Goal: Task Accomplishment & Management: Use online tool/utility

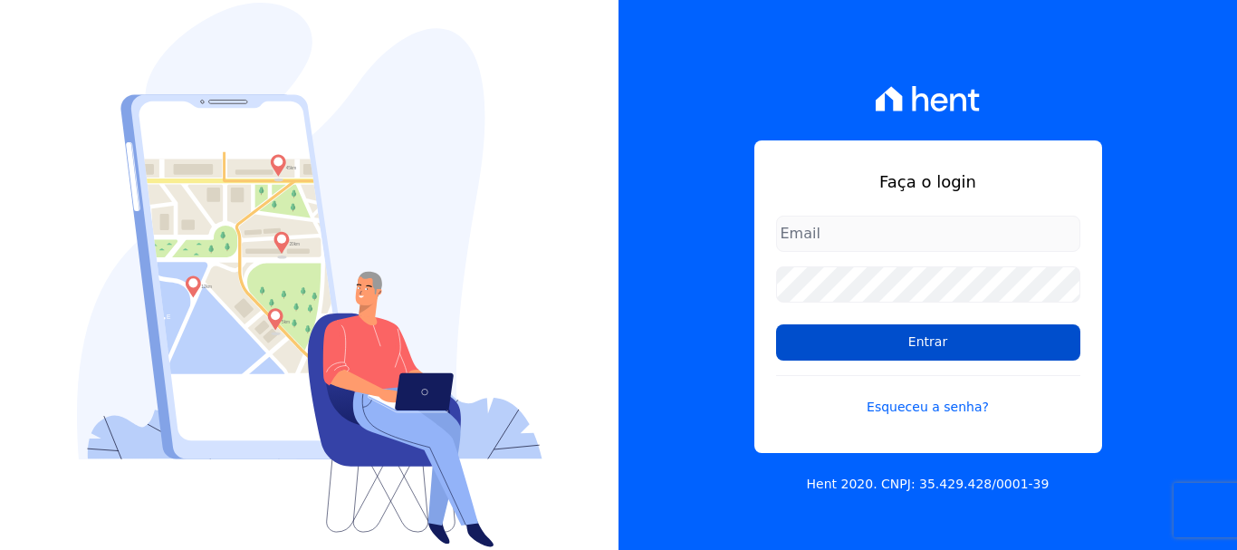
type input "documentos@fronteimoveis.com.br"
click at [925, 349] on input "Entrar" at bounding box center [928, 342] width 304 height 36
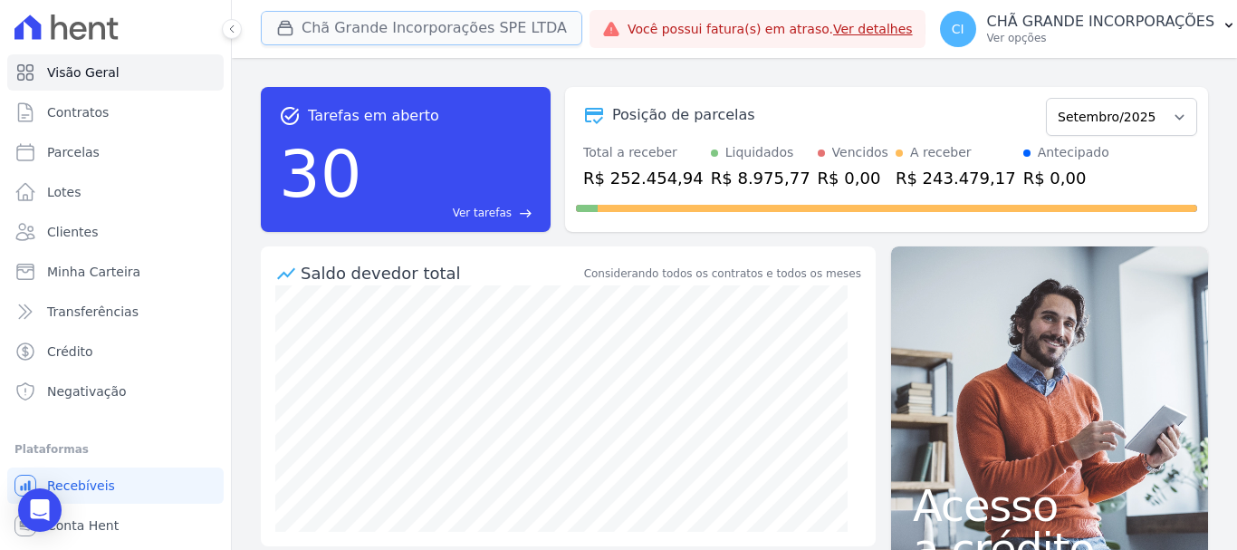
click at [304, 27] on button "Chã Grande Incorporações SPE LTDA" at bounding box center [421, 28] width 321 height 34
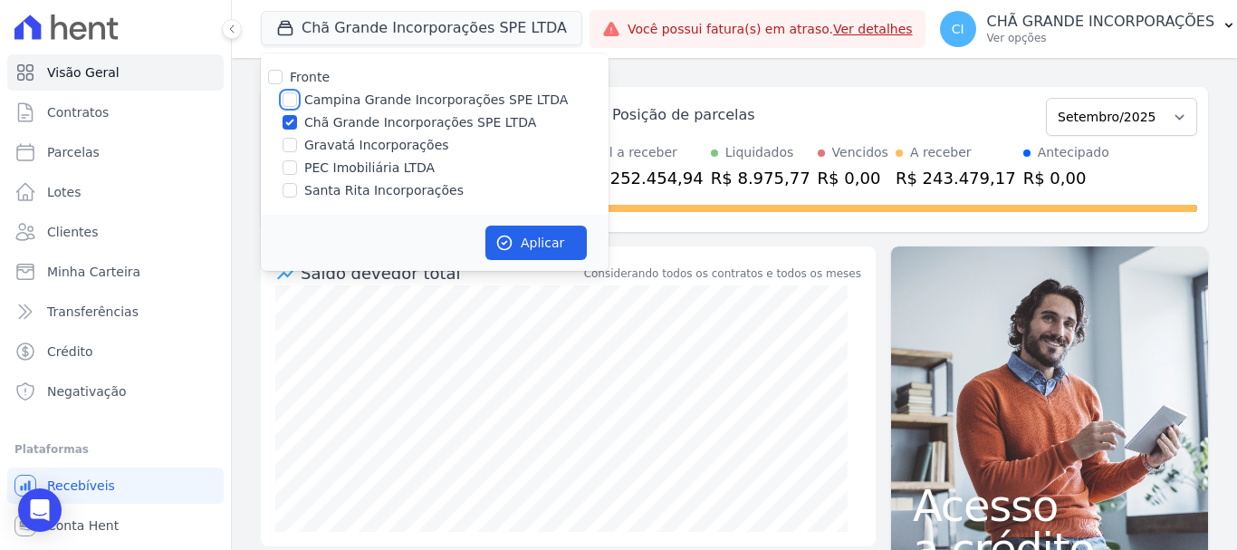
click at [290, 99] on input "Campina Grande Incorporações SPE LTDA" at bounding box center [290, 99] width 14 height 14
checkbox input "true"
click at [290, 120] on input "Chã Grande Incorporações SPE LTDA" at bounding box center [290, 122] width 14 height 14
checkbox input "false"
click at [546, 237] on button "Aplicar" at bounding box center [535, 242] width 101 height 34
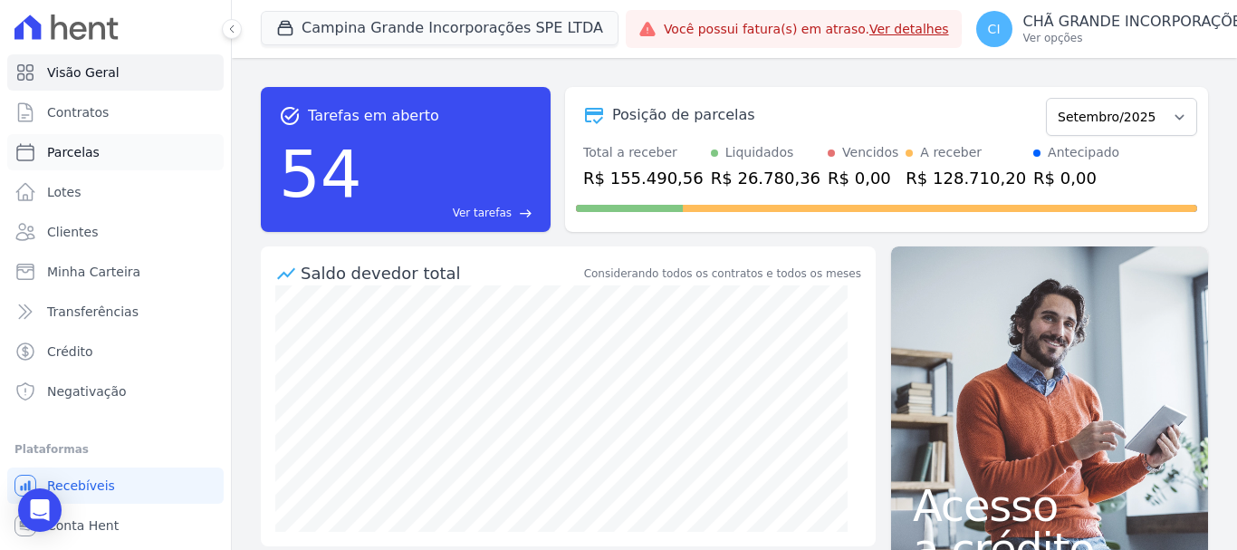
click at [84, 150] on span "Parcelas" at bounding box center [73, 152] width 53 height 18
select select
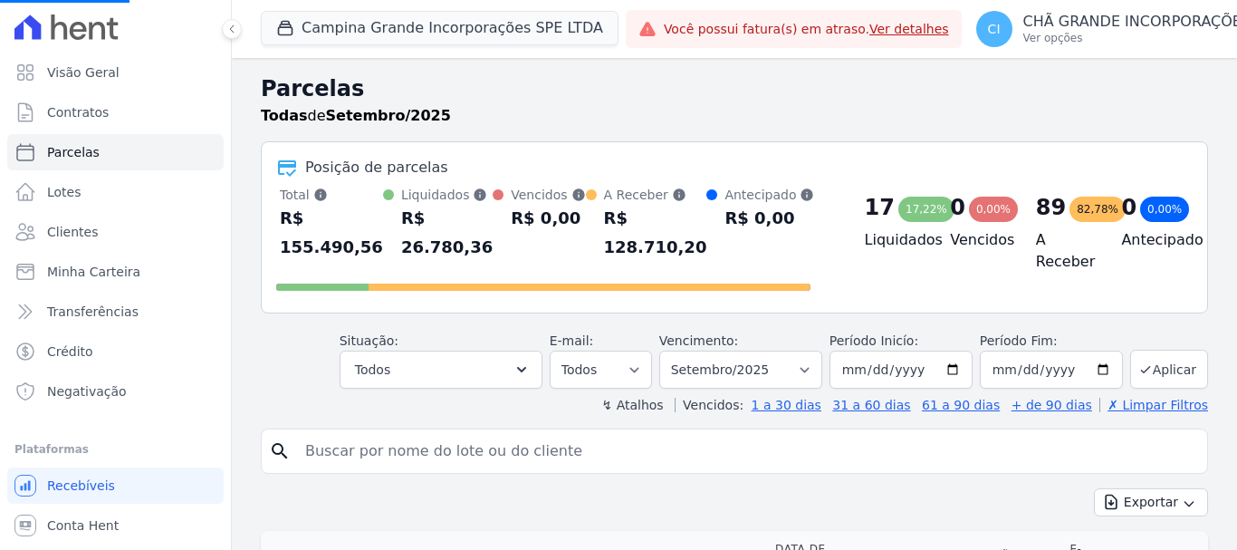
select select
click at [810, 350] on select "Filtrar por período ──────── Todos os meses Janeiro/2023 Fevereiro/2023 Março/2…" at bounding box center [740, 369] width 163 height 38
select select "07/2025"
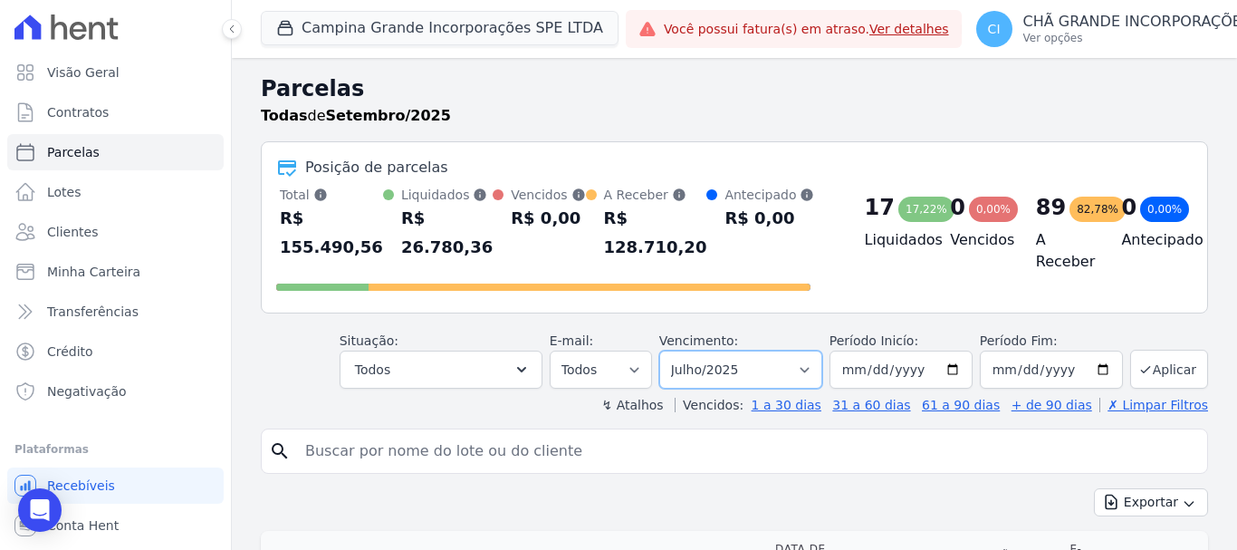
click at [671, 350] on select "Filtrar por período ──────── Todos os meses Janeiro/2023 Fevereiro/2023 Março/2…" at bounding box center [740, 369] width 163 height 38
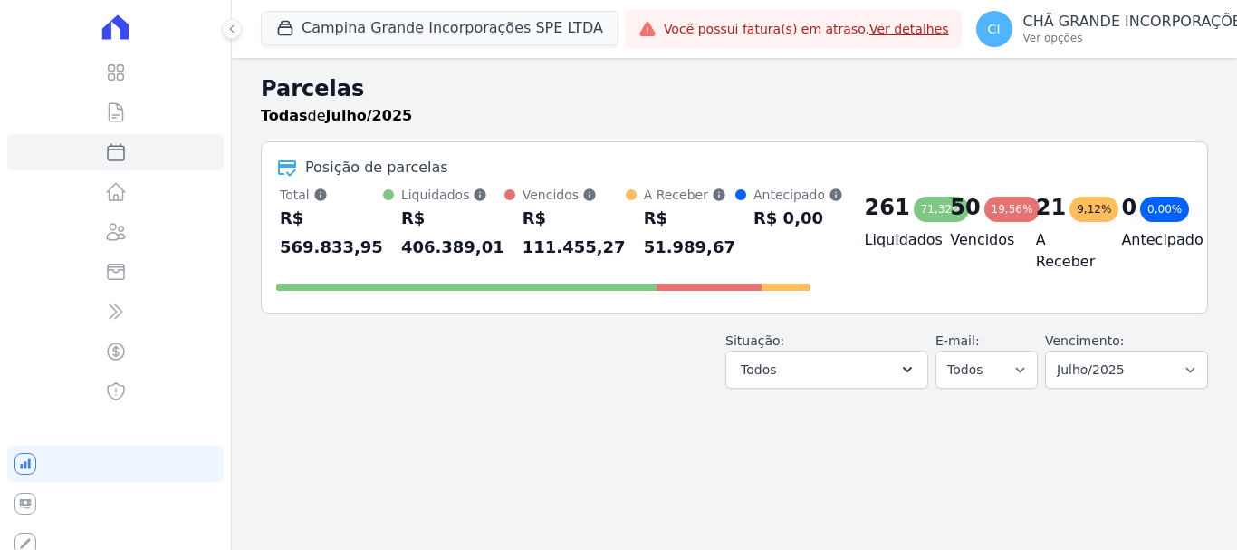
select select
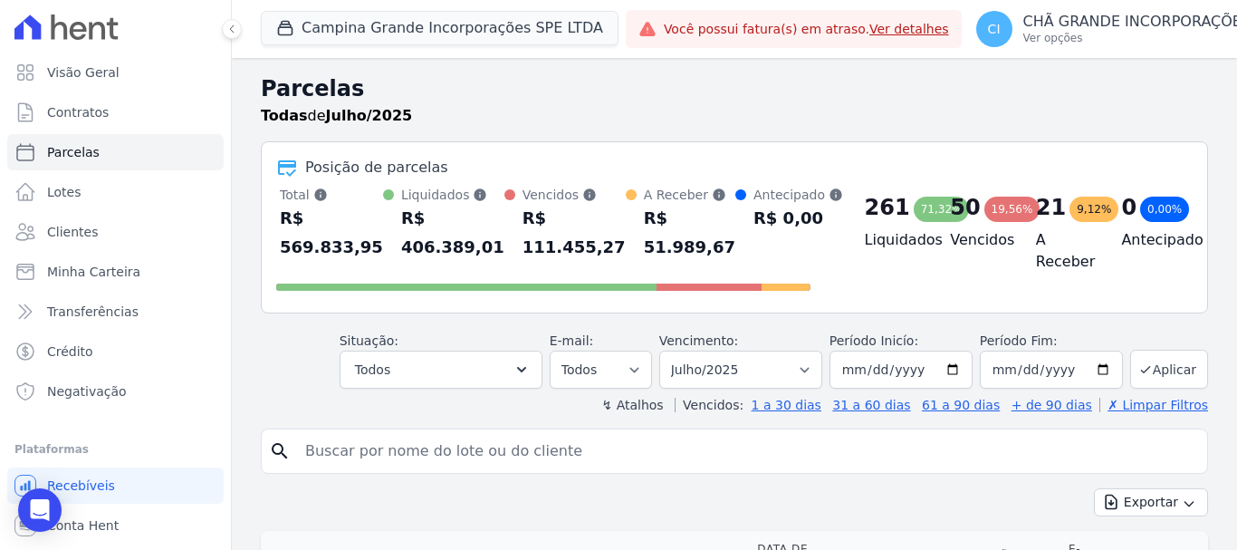
drag, startPoint x: 316, startPoint y: 452, endPoint x: 331, endPoint y: 453, distance: 14.5
click at [320, 453] on input "search" at bounding box center [747, 451] width 906 height 36
type input "E"
click at [281, 375] on div "Situação: Agendado Em Aberto Pago Processando Cancelado Vencido Transferindo De…" at bounding box center [734, 356] width 947 height 64
drag, startPoint x: 407, startPoint y: 462, endPoint x: 367, endPoint y: 462, distance: 39.8
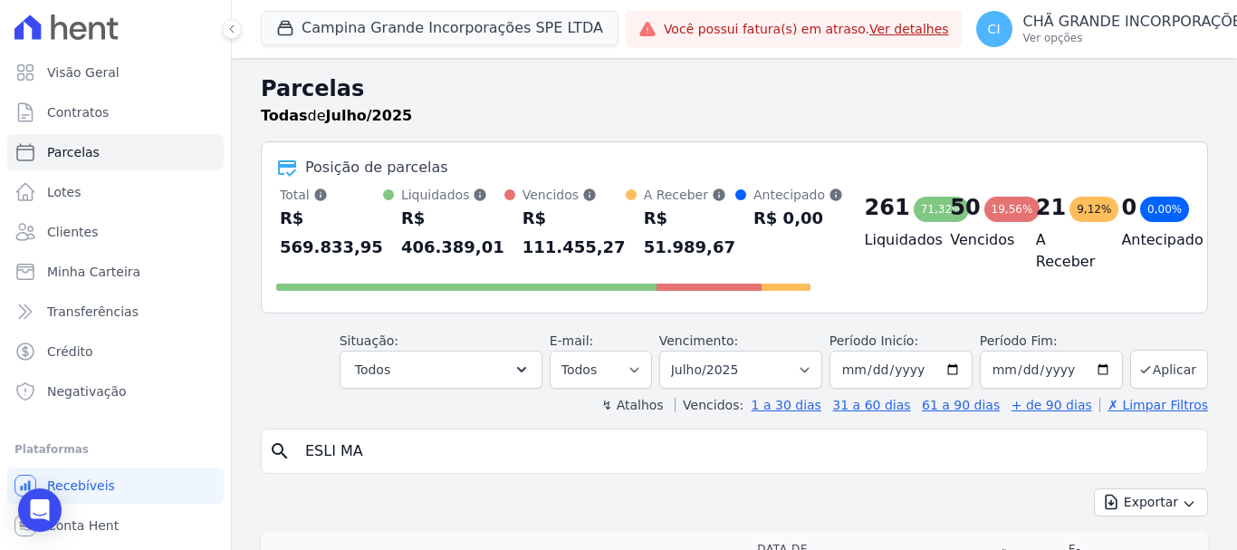
click at [404, 462] on input "ESLI MA" at bounding box center [747, 451] width 906 height 36
type input "[PERSON_NAME]"
select select
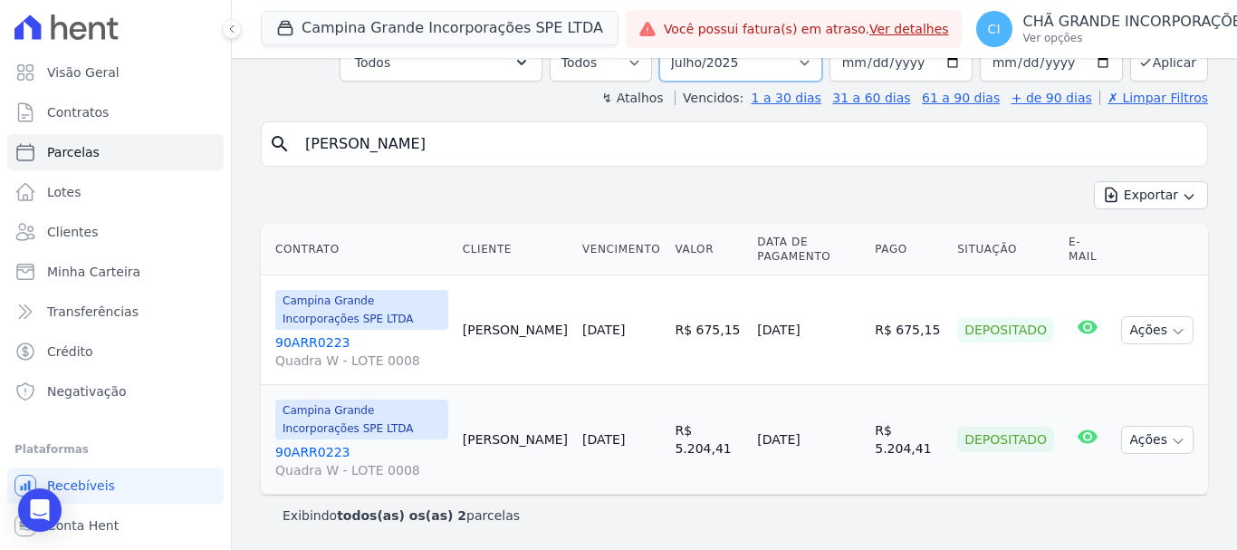
scroll to position [110, 0]
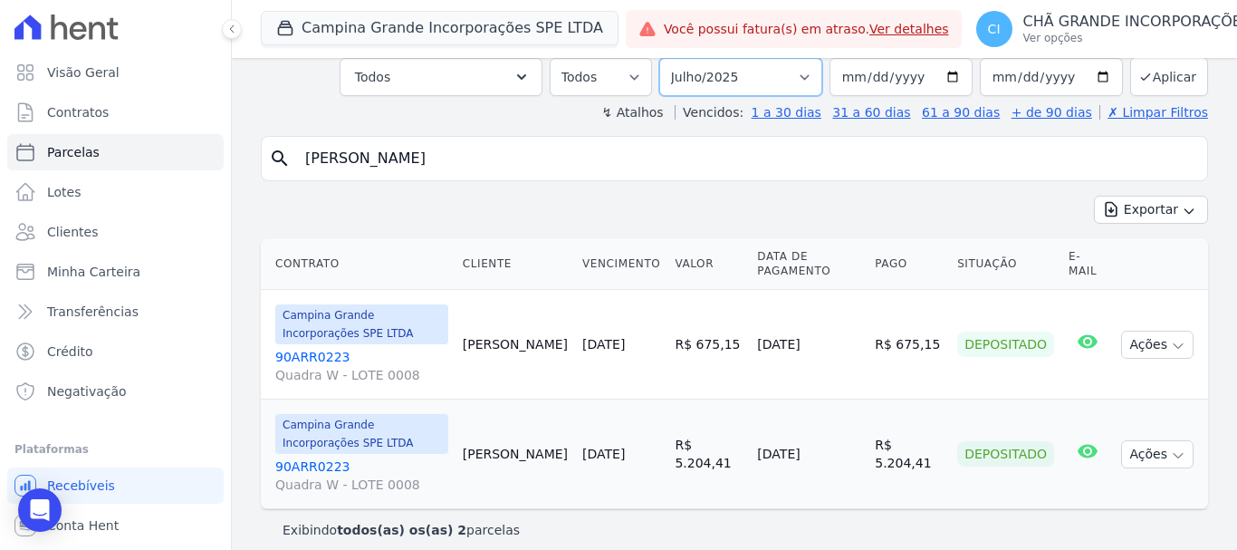
click at [808, 62] on select "Filtrar por período ──────── Todos os meses Janeiro/2023 Fevereiro/2023 Março/2…" at bounding box center [740, 77] width 163 height 38
select select "08/2025"
click at [671, 58] on select "Filtrar por período ──────── Todos os meses Janeiro/2023 Fevereiro/2023 Março/2…" at bounding box center [740, 77] width 163 height 38
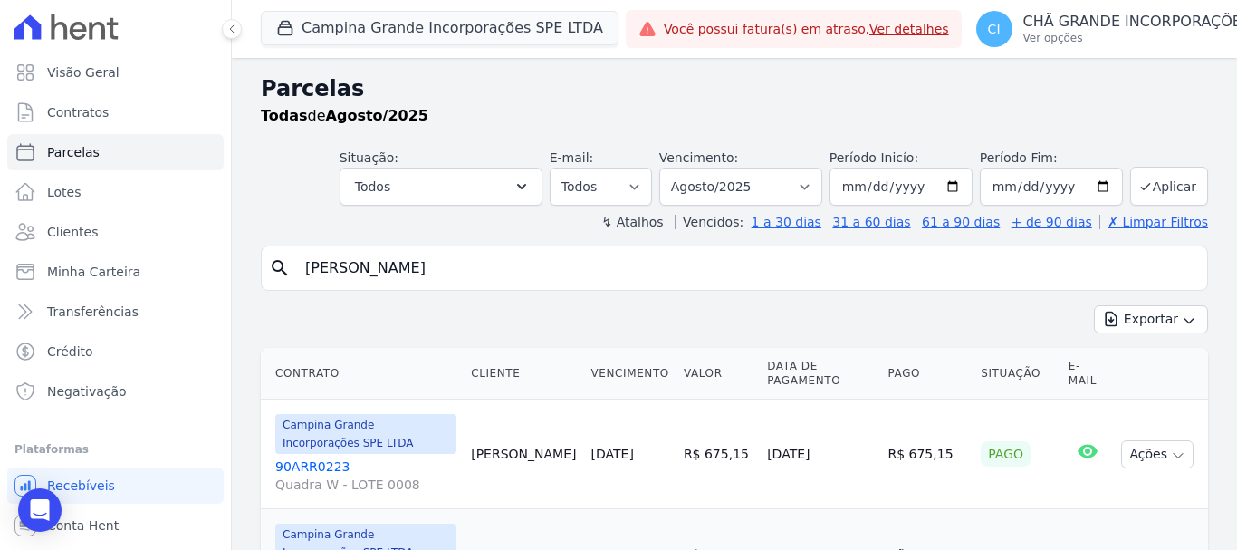
select select
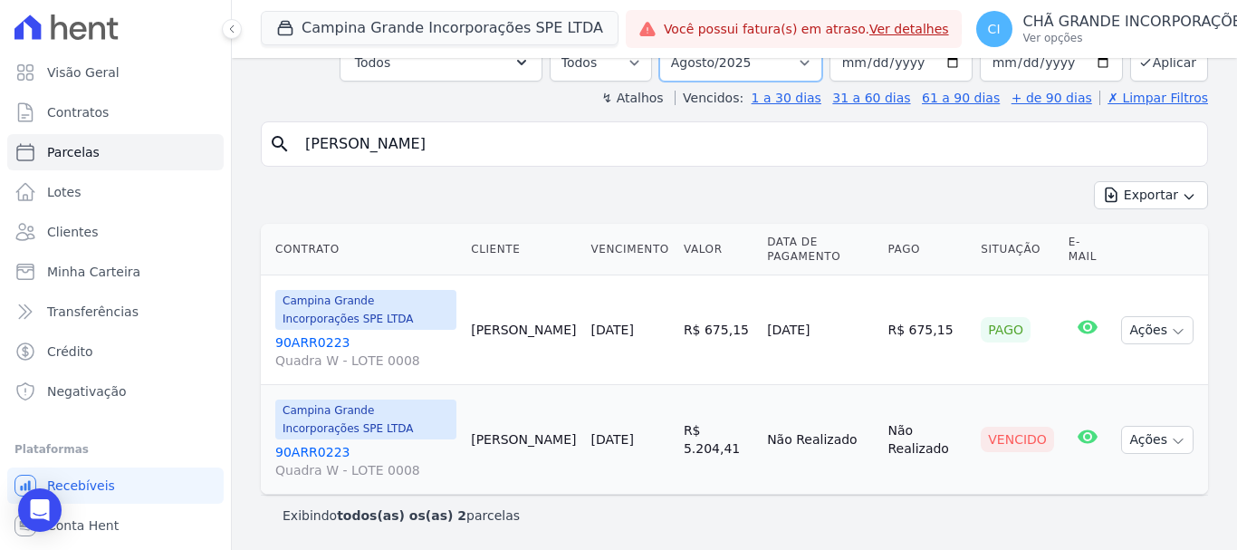
scroll to position [110, 0]
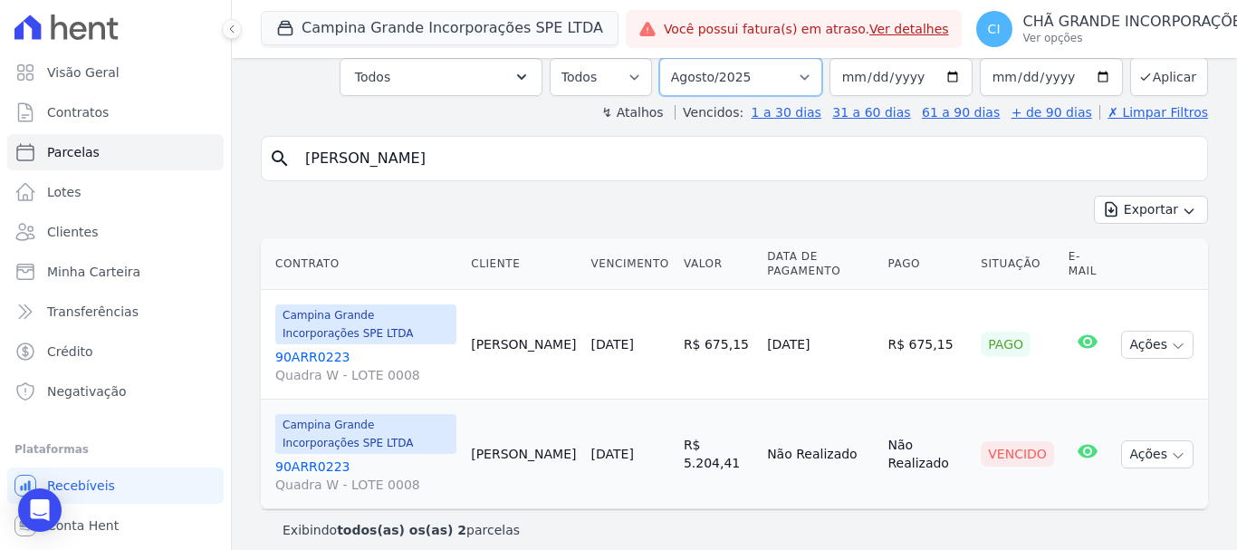
click at [811, 58] on select "Filtrar por período ──────── Todos os meses Janeiro/2023 Fevereiro/2023 Março/2…" at bounding box center [740, 77] width 163 height 38
click at [418, 206] on div "Exportar Exportar PDF Exportar CSV" at bounding box center [734, 217] width 947 height 43
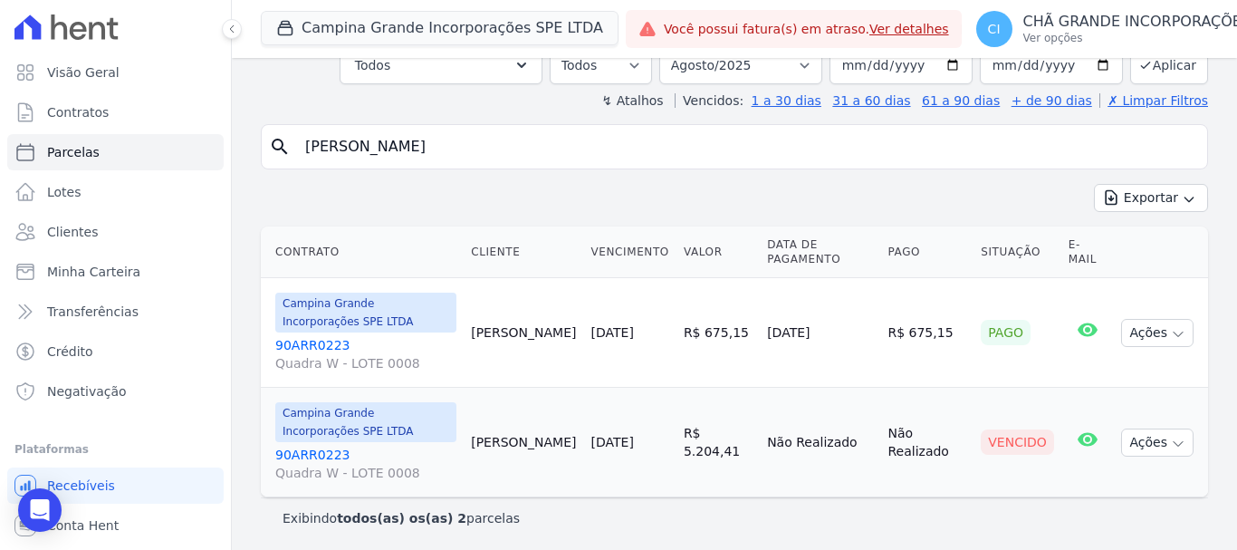
scroll to position [124, 0]
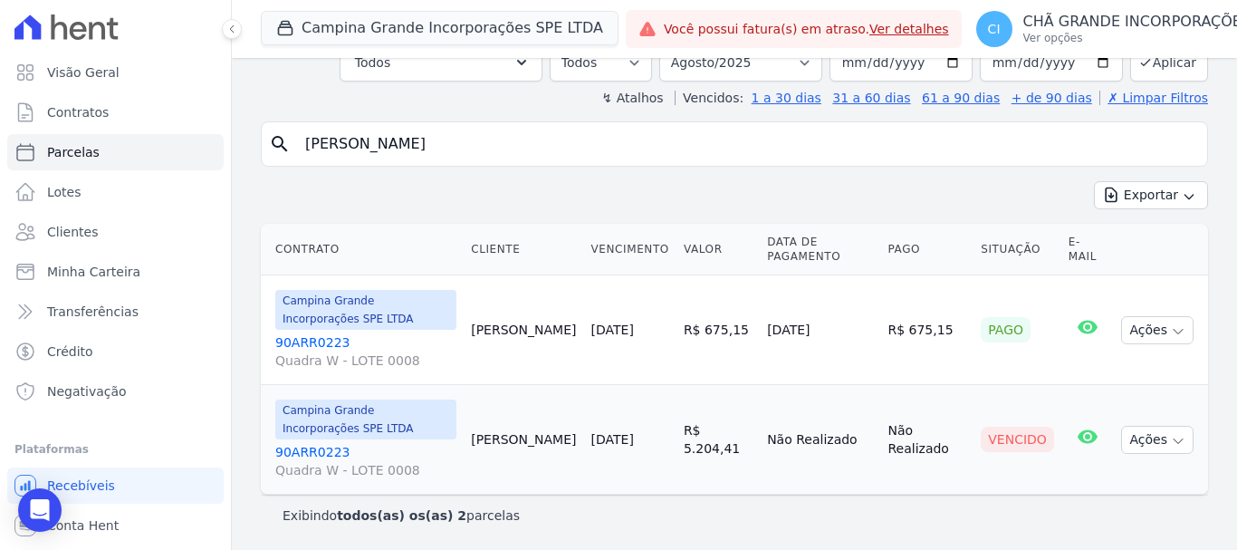
click at [299, 446] on link "90ARR0223 Quadra W - LOTE 0008" at bounding box center [365, 461] width 181 height 36
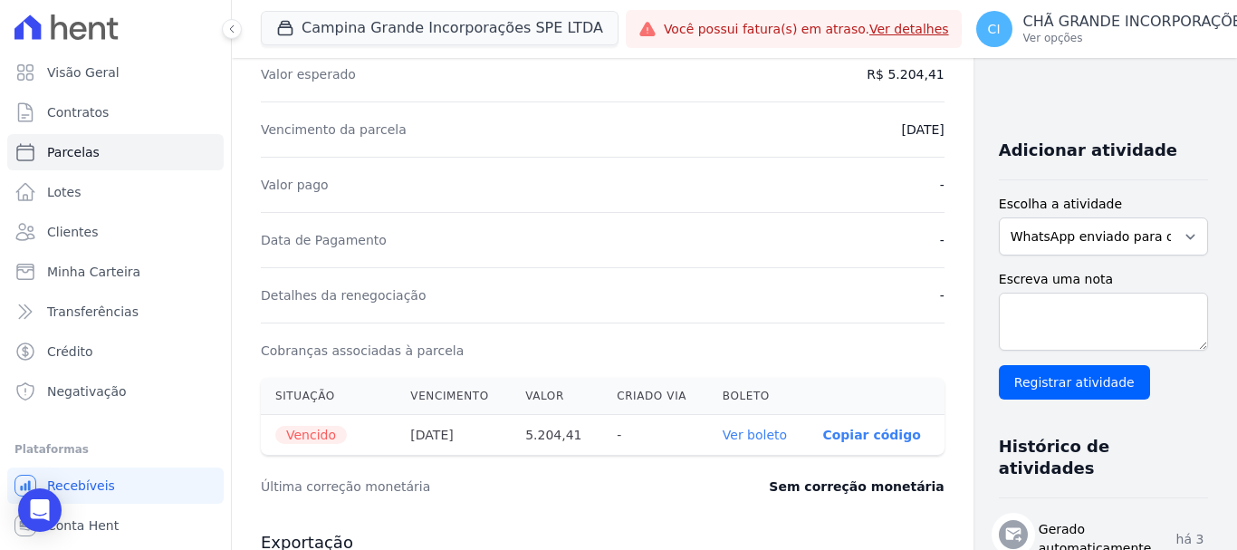
scroll to position [453, 0]
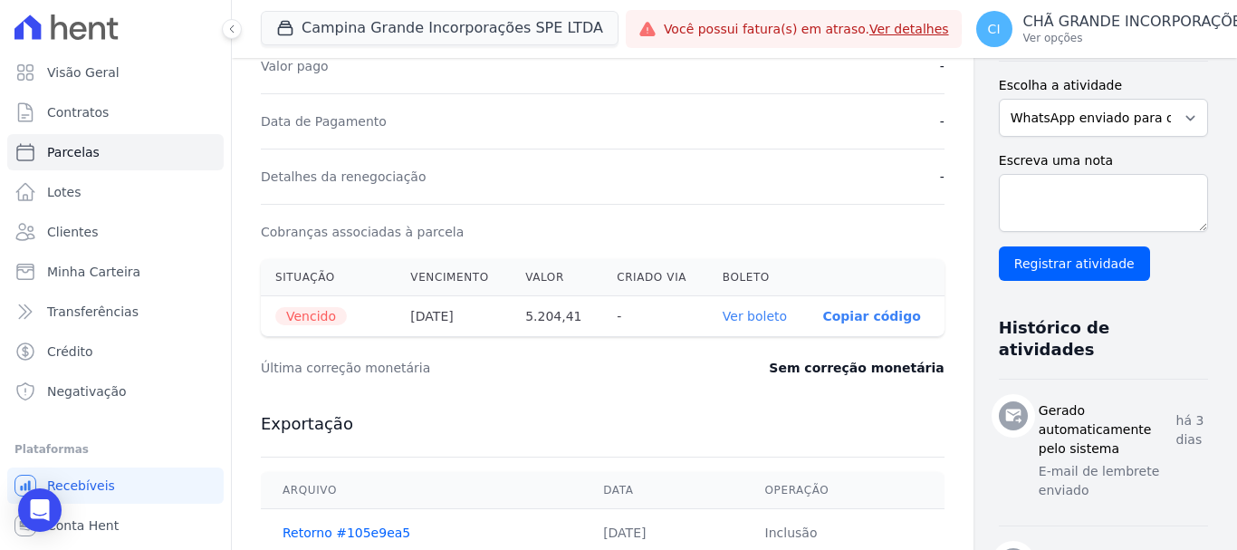
click at [727, 312] on link "Ver boleto" at bounding box center [755, 316] width 64 height 14
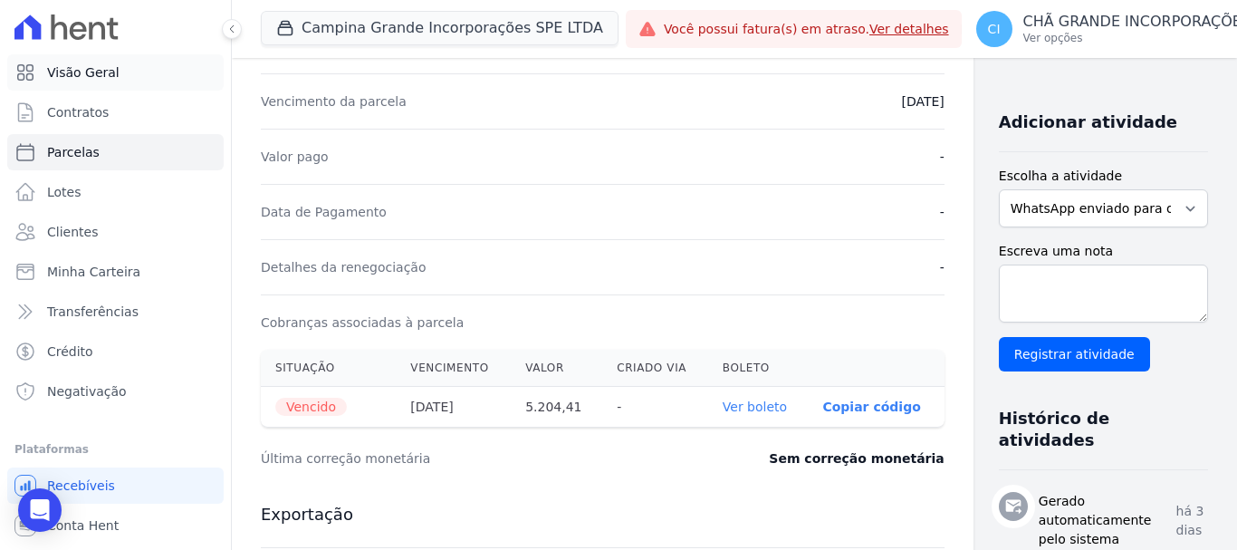
scroll to position [0, 0]
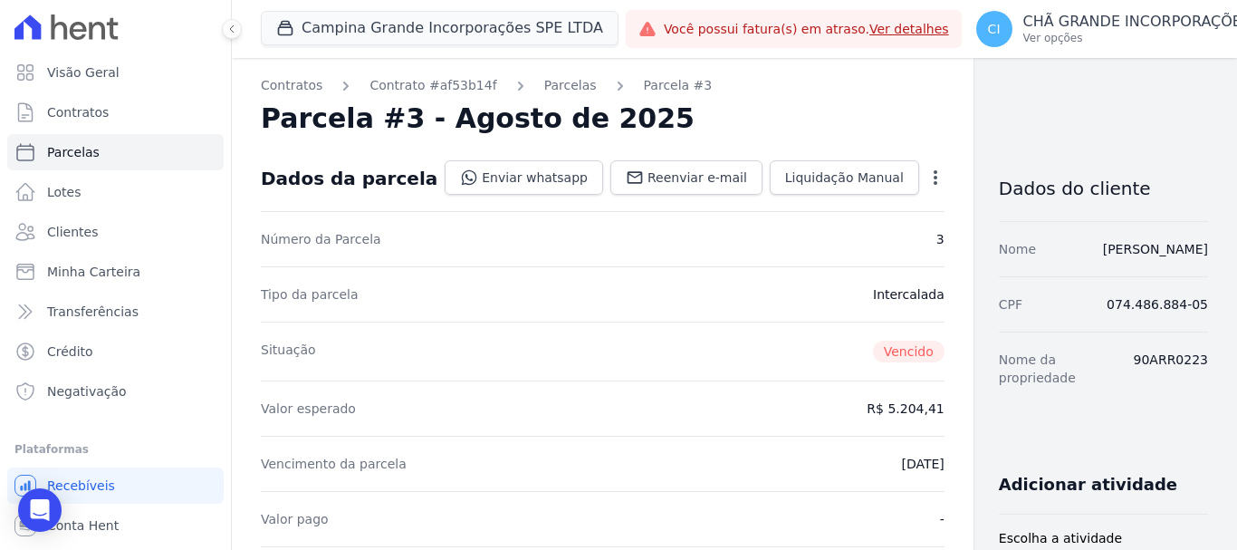
select select
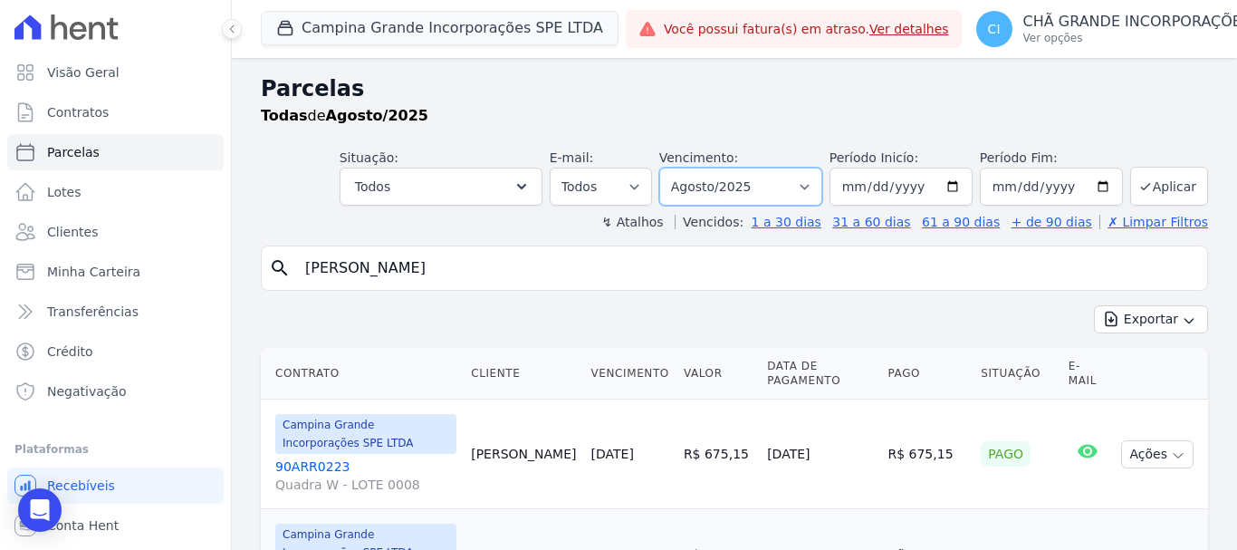
click at [808, 186] on select "Filtrar por período ──────── Todos os meses Janeiro/2023 Fevereiro/2023 Março/2…" at bounding box center [740, 187] width 163 height 38
select select "07/2025"
click at [671, 168] on select "Filtrar por período ──────── Todos os meses Janeiro/2023 Fevereiro/2023 Março/2…" at bounding box center [740, 187] width 163 height 38
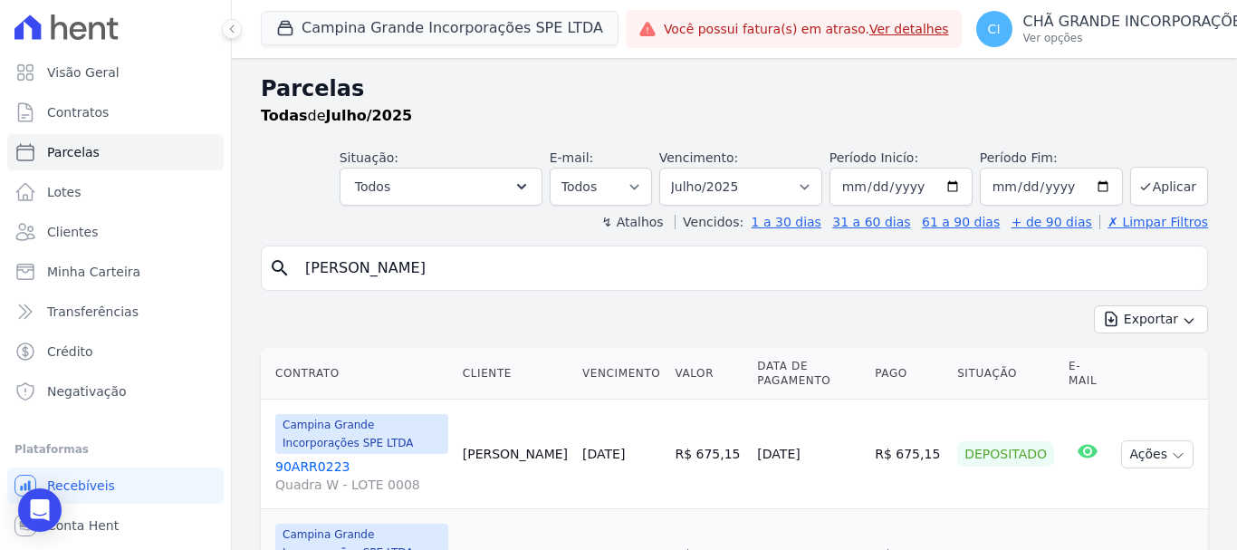
select select
